Goal: Complete application form

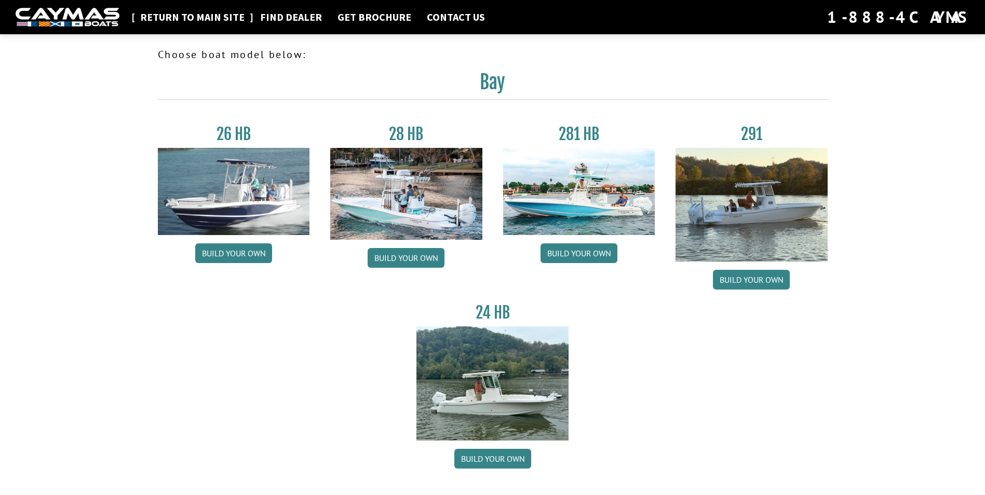
click at [199, 21] on link "Return to main site" at bounding box center [192, 17] width 115 height 14
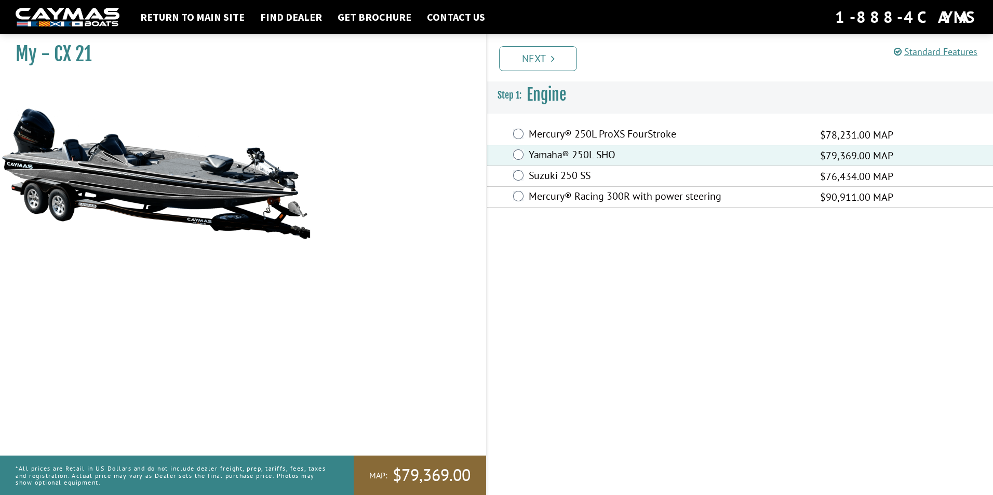
click at [551, 58] on icon "Pagination" at bounding box center [553, 58] width 4 height 10
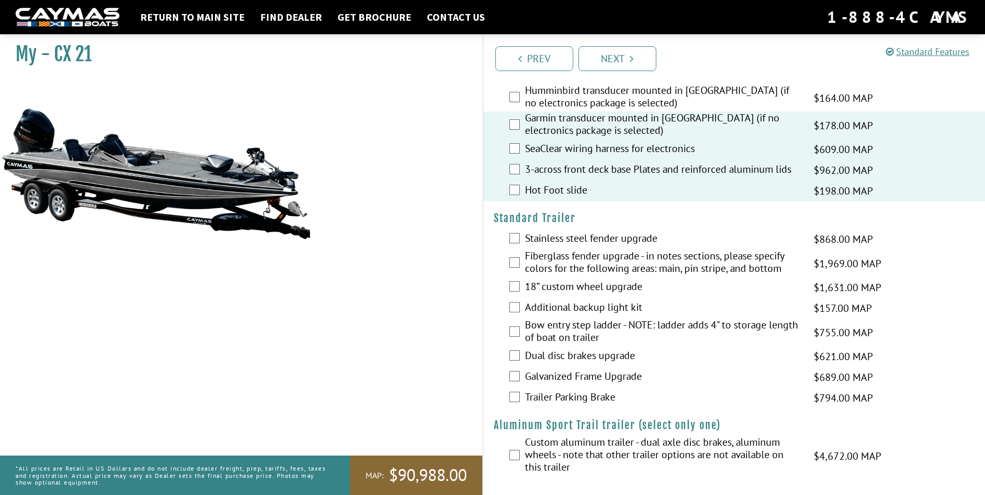
scroll to position [1379, 0]
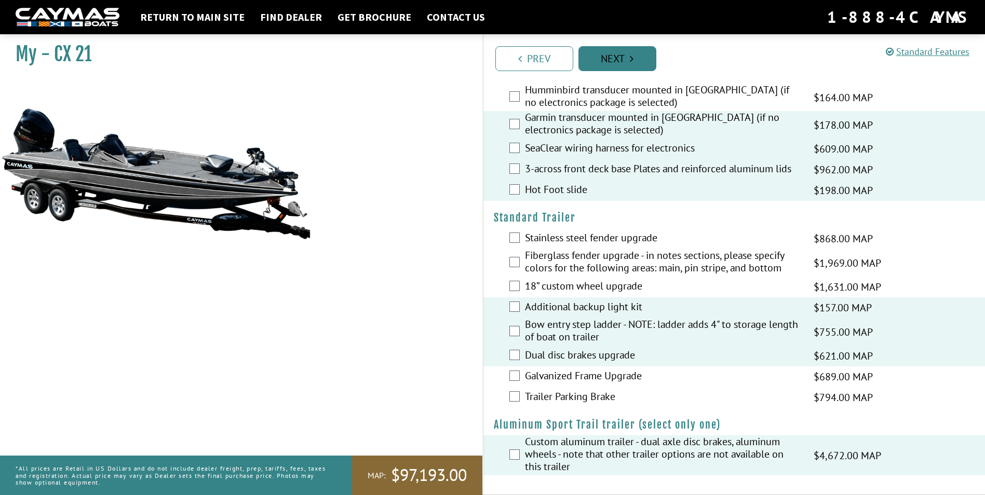
click at [615, 60] on link "Next" at bounding box center [617, 58] width 78 height 25
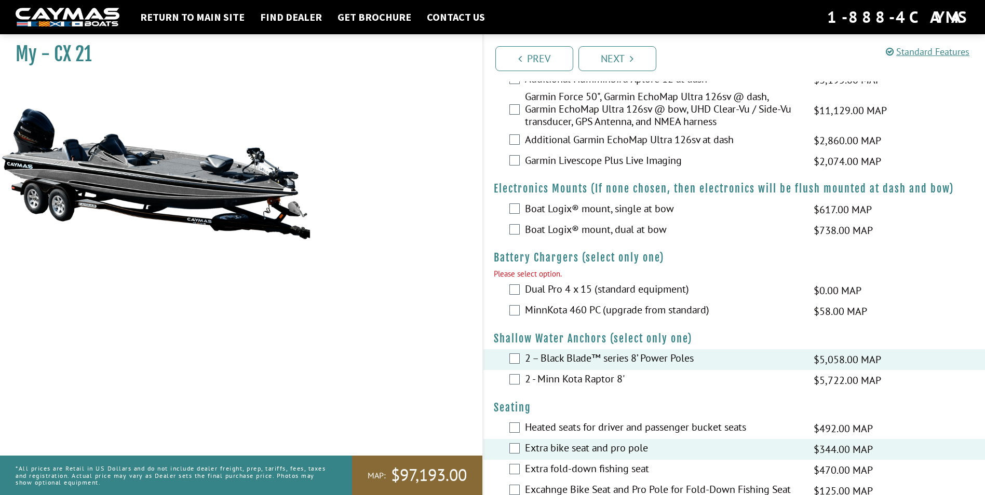
scroll to position [312, 0]
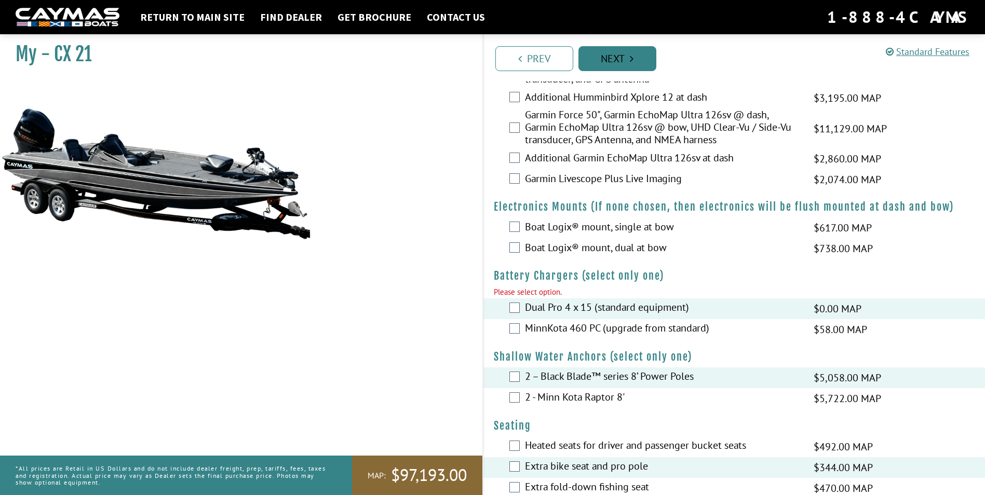
click at [611, 60] on link "Next" at bounding box center [617, 58] width 78 height 25
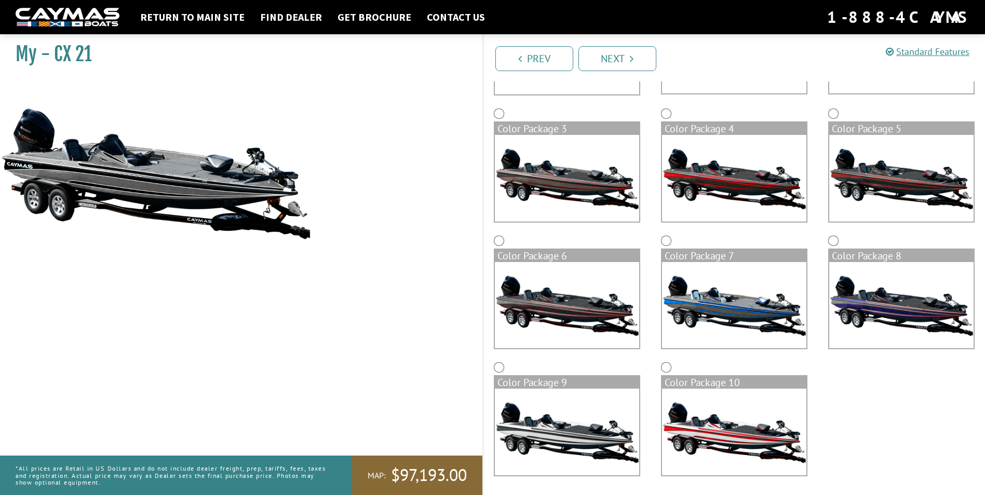
scroll to position [194, 0]
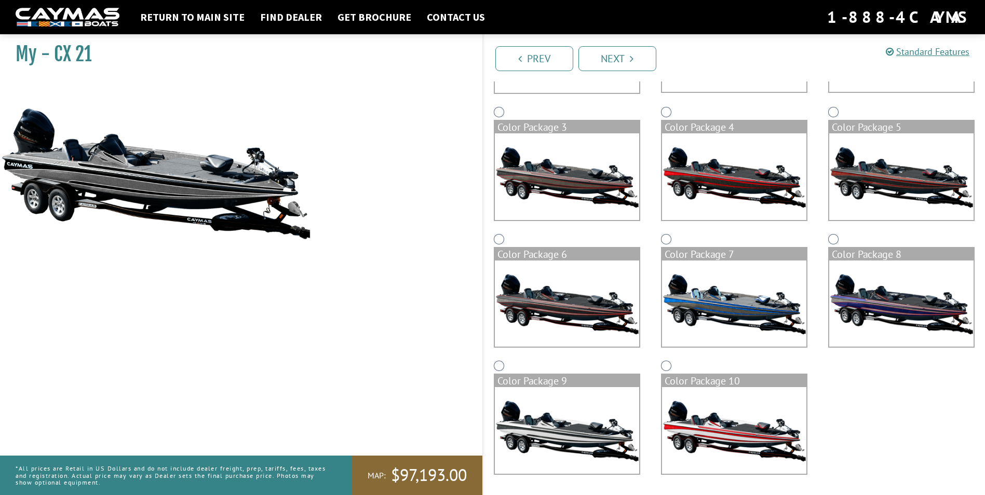
click at [595, 426] on img at bounding box center [567, 430] width 144 height 87
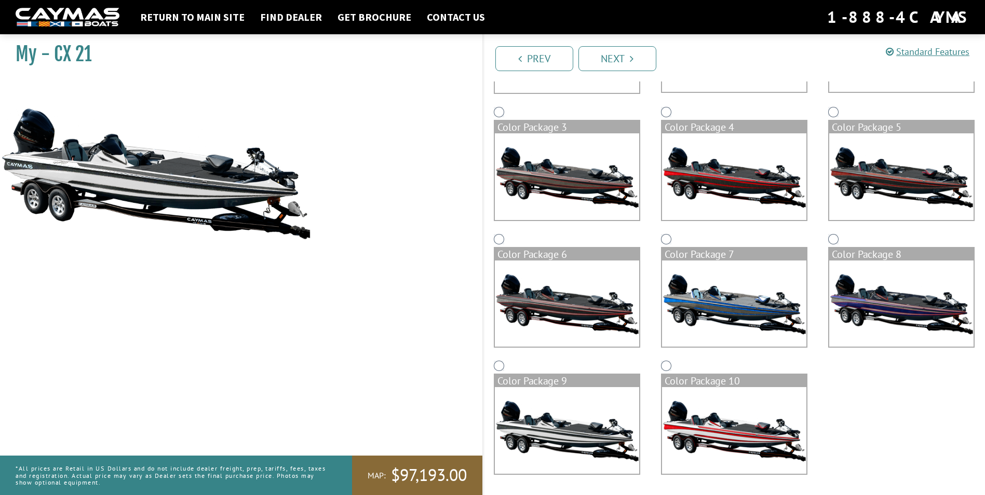
click at [692, 420] on img at bounding box center [734, 430] width 144 height 87
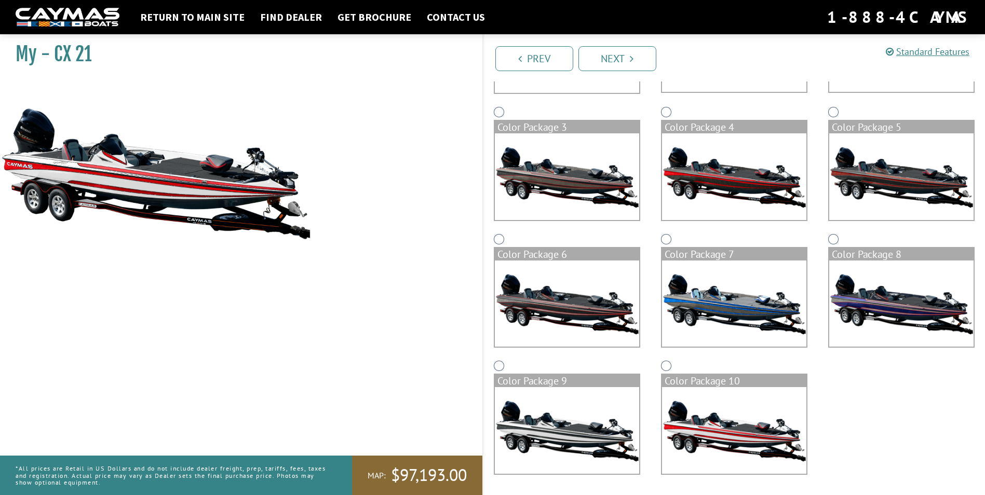
click at [619, 55] on link "Next" at bounding box center [617, 58] width 78 height 25
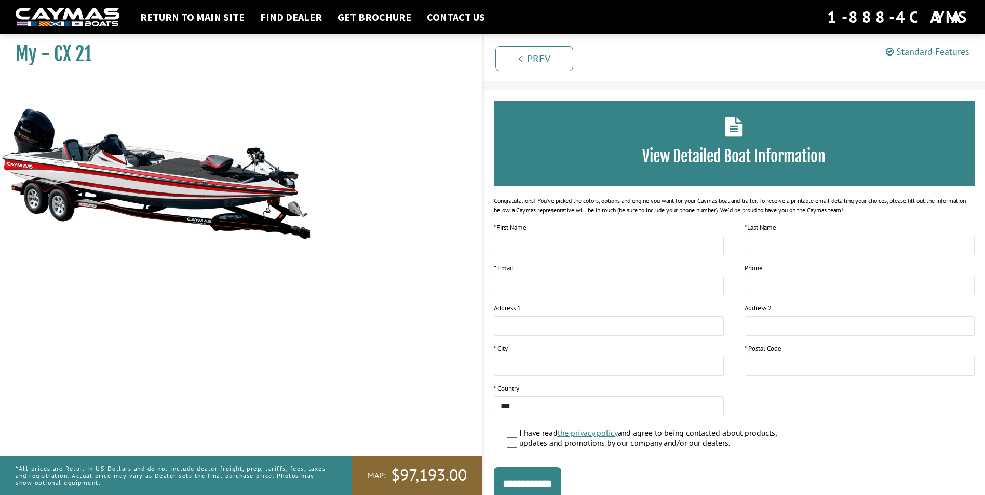
scroll to position [0, 0]
